Goal: Task Accomplishment & Management: Manage account settings

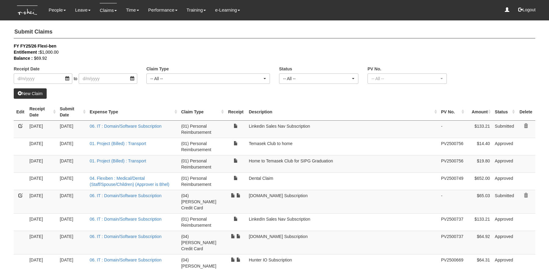
select select "50"
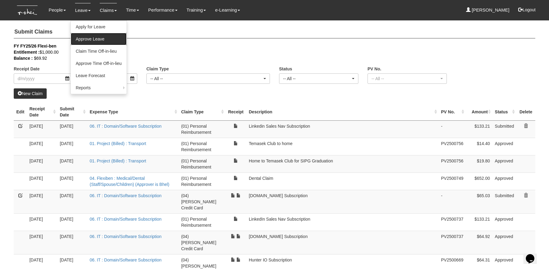
click at [88, 37] on link "Approve Leave" at bounding box center [99, 39] width 56 height 12
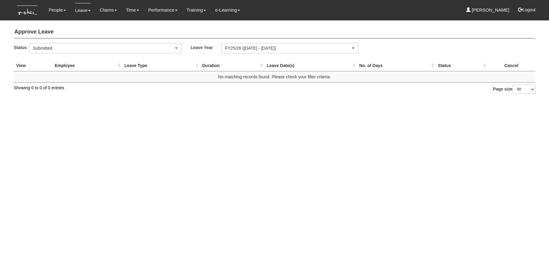
select select "50"
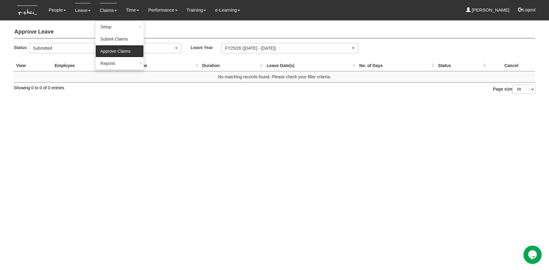
click at [107, 48] on link "Approve Claims" at bounding box center [119, 51] width 48 height 12
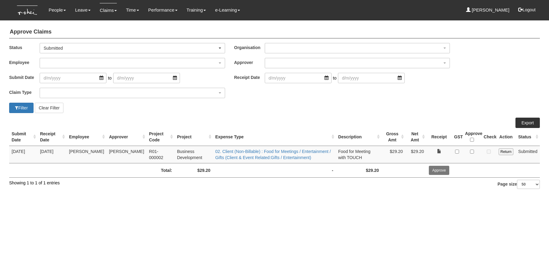
select select "50"
click at [440, 150] on link at bounding box center [439, 151] width 4 height 4
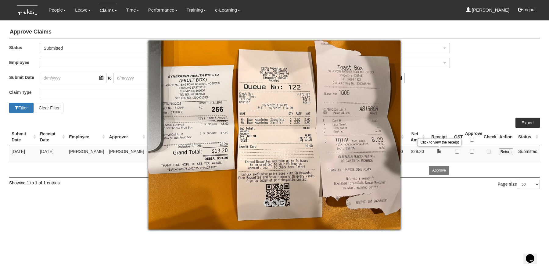
click at [484, 80] on div at bounding box center [274, 135] width 549 height 270
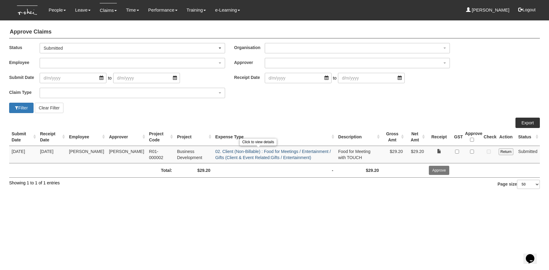
click at [258, 150] on link "02. Client (Non-Billable) : Food for Meetings / Entertainment / Gifts (Client &…" at bounding box center [273, 154] width 116 height 11
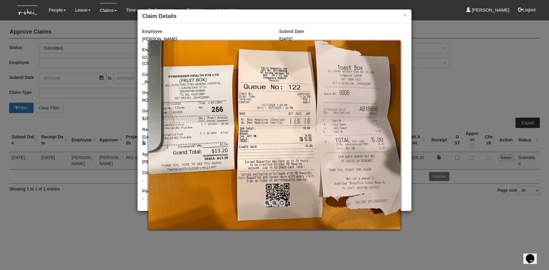
click at [41, 227] on div at bounding box center [274, 135] width 549 height 270
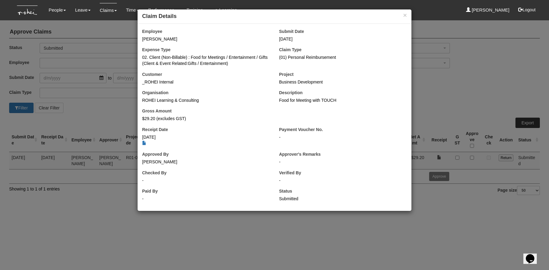
click at [41, 227] on div "× Claim Details Employee [PERSON_NAME] Submit Date [DATE] Expense Type 02. Clie…" at bounding box center [274, 135] width 549 height 270
click at [404, 15] on button "×" at bounding box center [405, 15] width 4 height 6
